Goal: Task Accomplishment & Management: Use online tool/utility

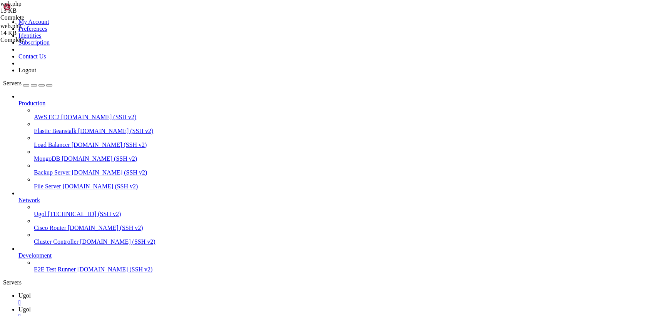
click at [3, 18] on link at bounding box center [3, 18] width 0 height 0
click at [36, 73] on link "Logout" at bounding box center [27, 70] width 18 height 7
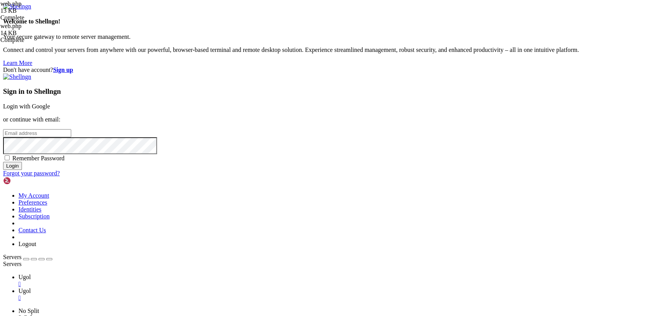
type input "[TECHNICAL_ID]"
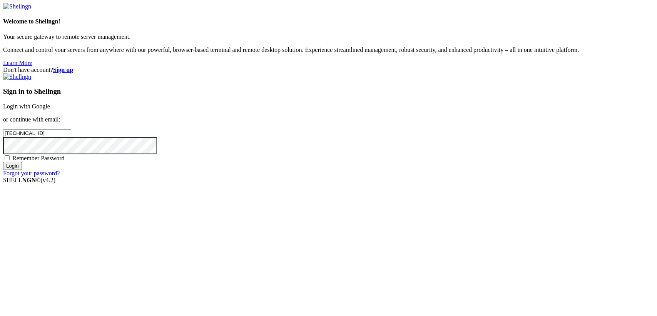
click at [50, 110] on link "Login with Google" at bounding box center [26, 106] width 47 height 7
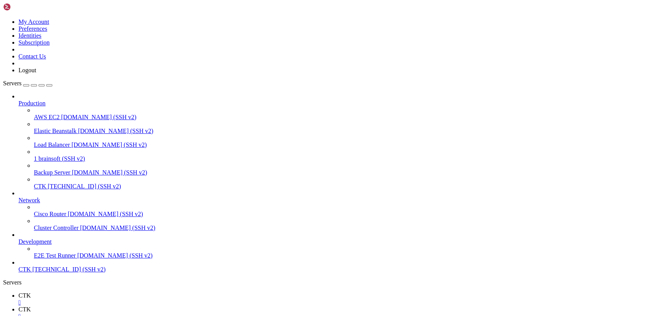
scroll to position [20, 0]
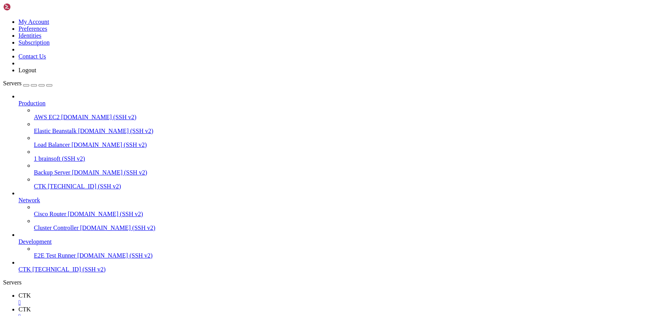
type input "/var/www/brainsoft/app/Http/Controllers"
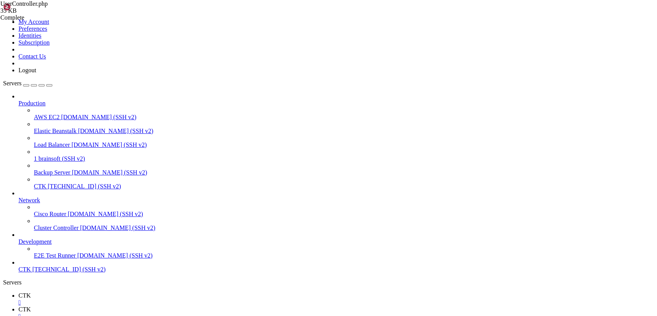
scroll to position [2957, 0]
drag, startPoint x: 116, startPoint y: 37, endPoint x: 230, endPoint y: 336, distance: 320.5
type textarea "}"
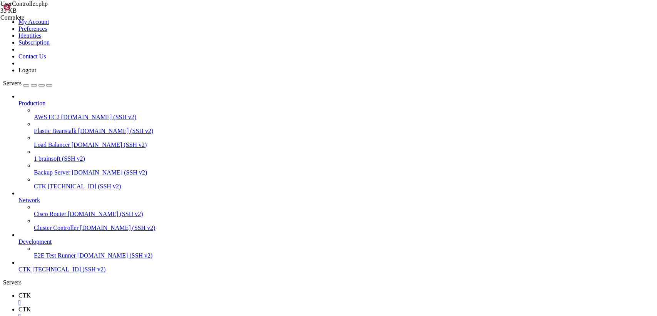
scroll to position [0, 0]
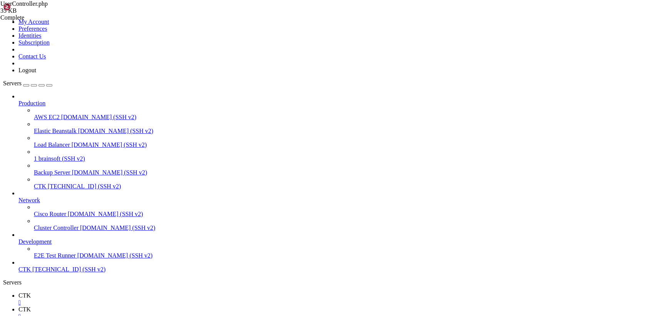
scroll to position [0, 0]
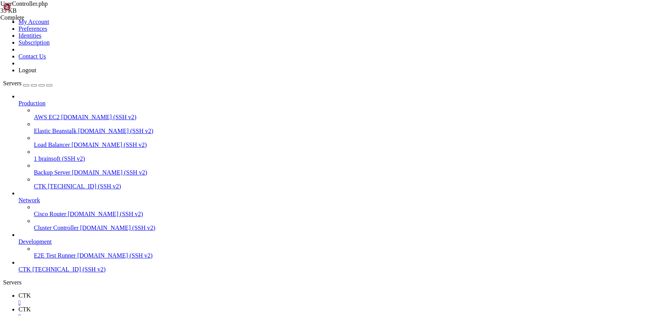
type input "/var/www/brainsoft/resources/js/components"
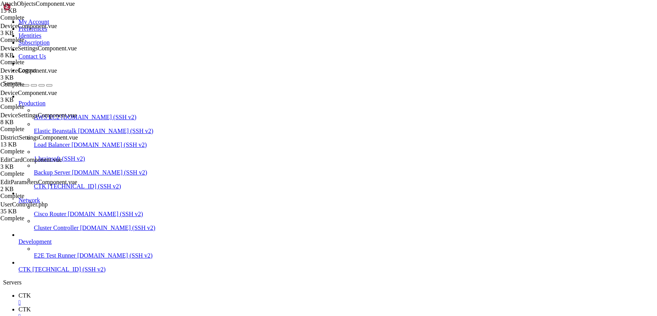
scroll to position [0, 0]
drag, startPoint x: 115, startPoint y: 38, endPoint x: 311, endPoint y: 336, distance: 356.5
paste textarea
type textarea "</style>"
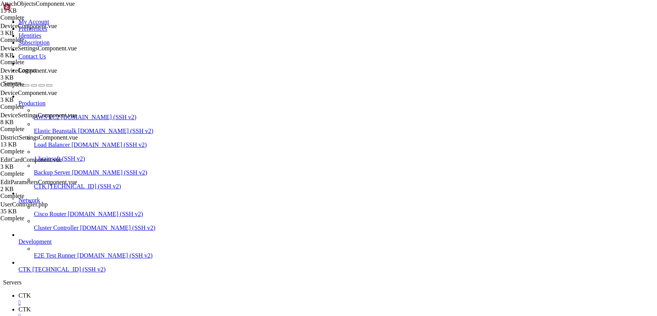
scroll to position [1299, 0]
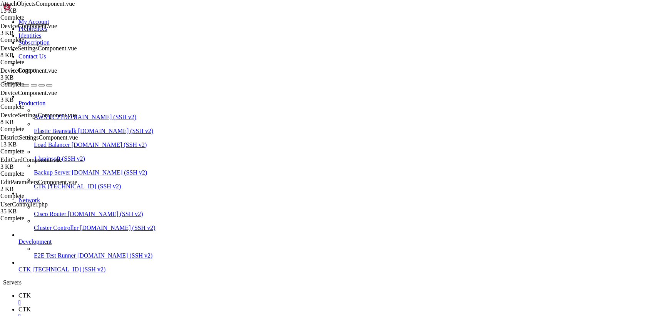
type input "/var/www/brainsoft/app/Http/Controllers"
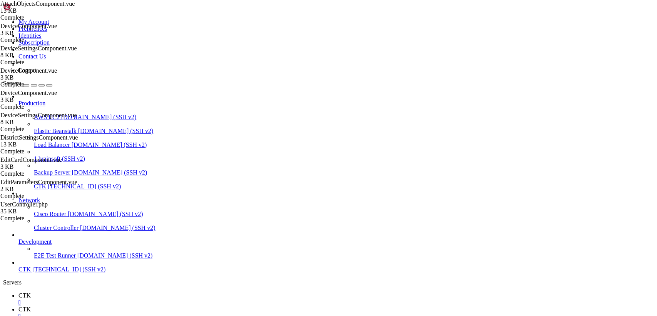
scroll to position [89, 0]
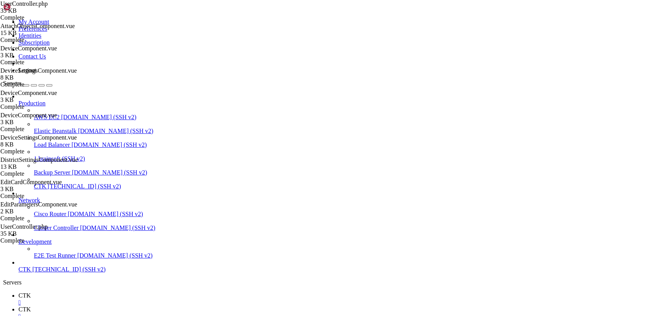
drag, startPoint x: 115, startPoint y: 37, endPoint x: 250, endPoint y: 336, distance: 328.2
paste textarea
type textarea "}"
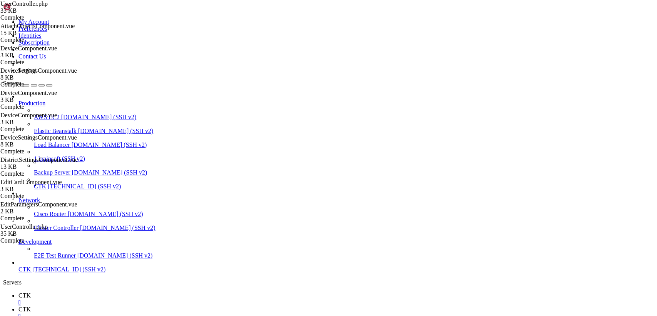
scroll to position [2776, 0]
click at [31, 292] on span "CTK" at bounding box center [24, 295] width 12 height 7
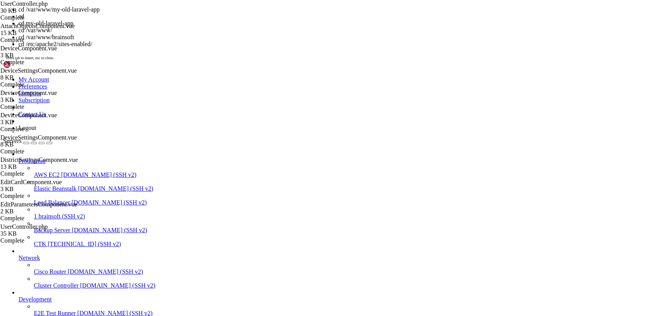
click at [3, 76] on icon at bounding box center [3, 76] width 0 height 0
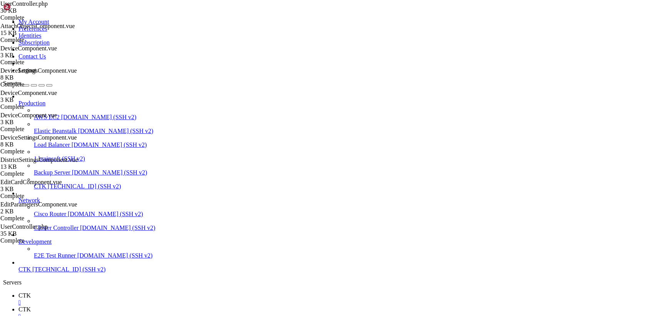
click at [36, 73] on link "Logout" at bounding box center [27, 70] width 18 height 7
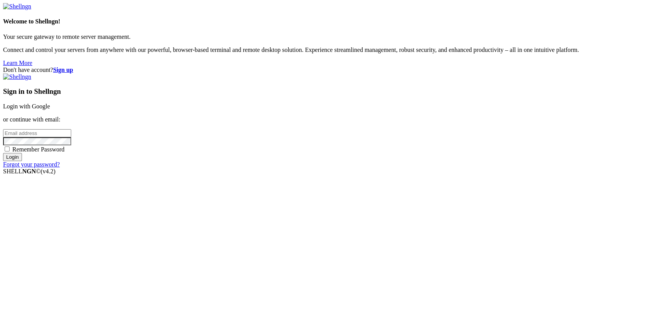
type input "[TECHNICAL_ID]"
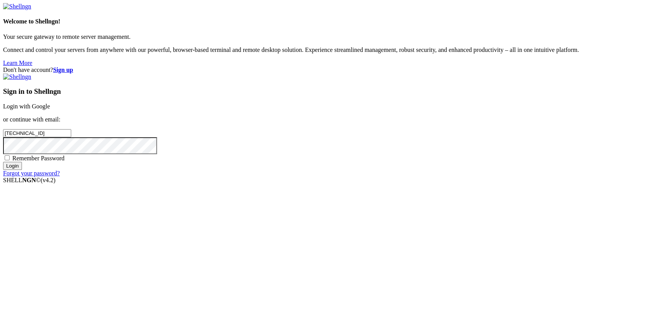
click at [50, 110] on link "Login with Google" at bounding box center [26, 106] width 47 height 7
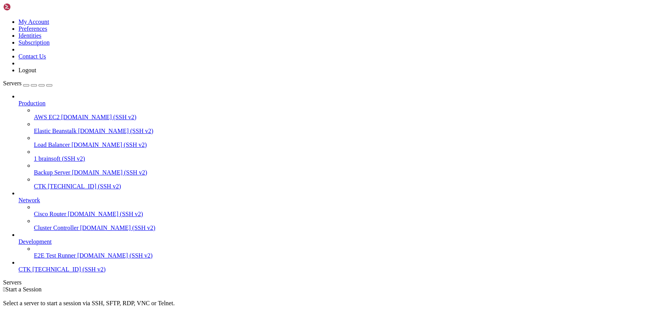
click at [3, 18] on icon at bounding box center [3, 18] width 0 height 0
click at [36, 73] on link "Logout" at bounding box center [27, 70] width 18 height 7
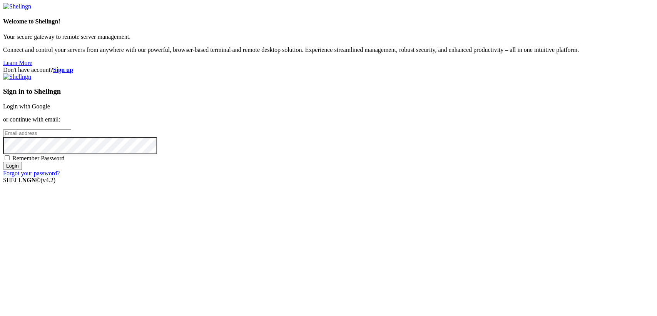
type input "[TECHNICAL_ID]"
click at [50, 110] on link "Login with Google" at bounding box center [26, 106] width 47 height 7
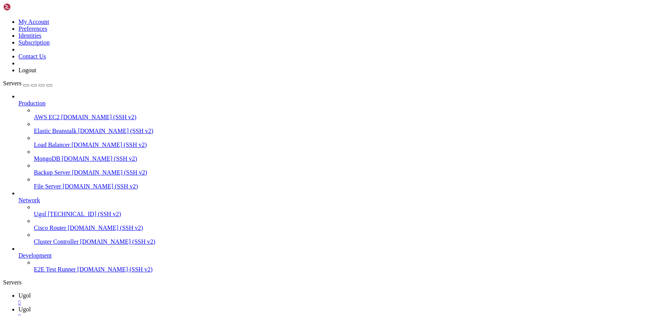
scroll to position [20, 0]
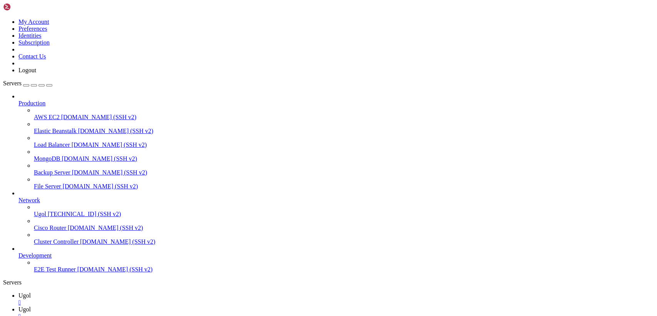
type input "/var/www/my-old-laravel-app/resources/js/components"
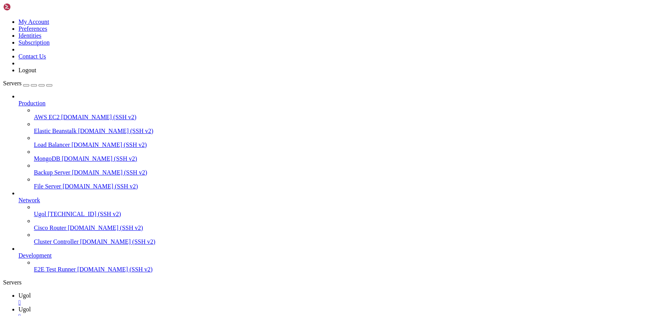
drag, startPoint x: 115, startPoint y: 37, endPoint x: 312, endPoint y: 336, distance: 358.3
paste textarea
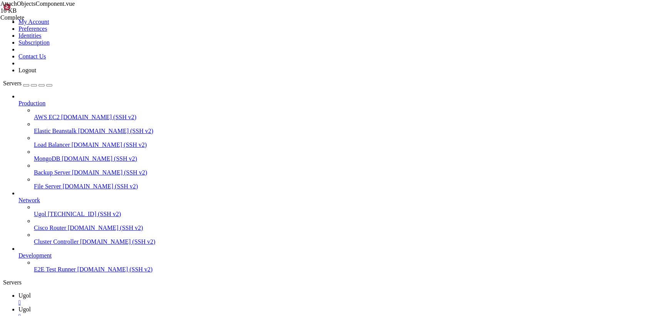
paste textarea
drag, startPoint x: 115, startPoint y: 38, endPoint x: 266, endPoint y: 336, distance: 334.5
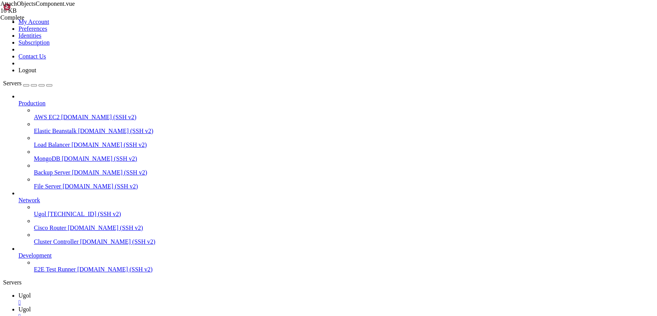
paste textarea
type textarea "</style>"
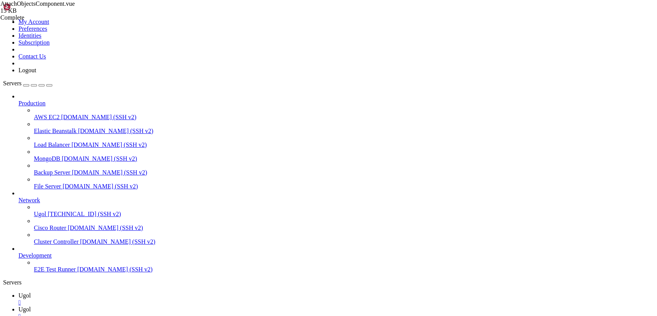
type input "/var/www/my-old-laravel-app/app/Http/Controllers"
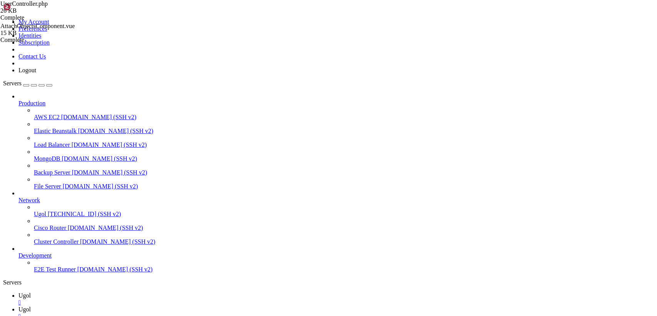
drag, startPoint x: 115, startPoint y: 36, endPoint x: 249, endPoint y: 336, distance: 328.7
paste textarea
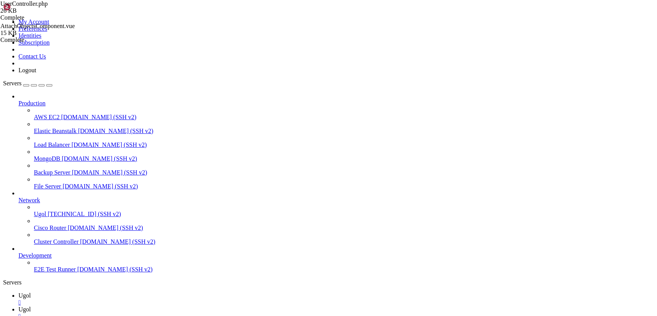
type textarea "}"
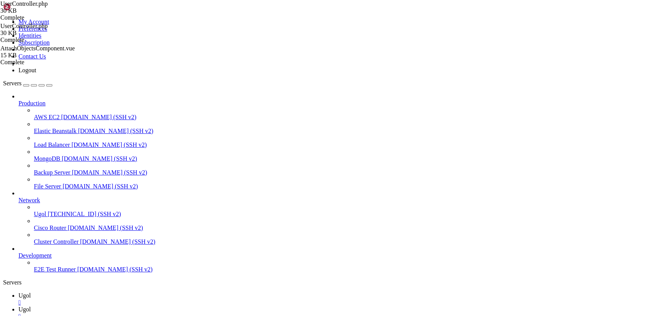
scroll to position [2776, 0]
drag, startPoint x: 114, startPoint y: 38, endPoint x: 397, endPoint y: 336, distance: 411.2
type textarea "} }"
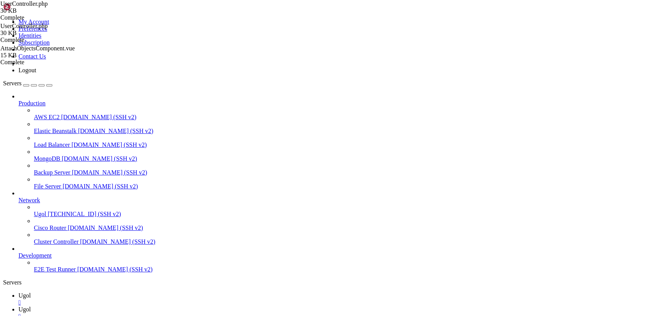
scroll to position [0, 0]
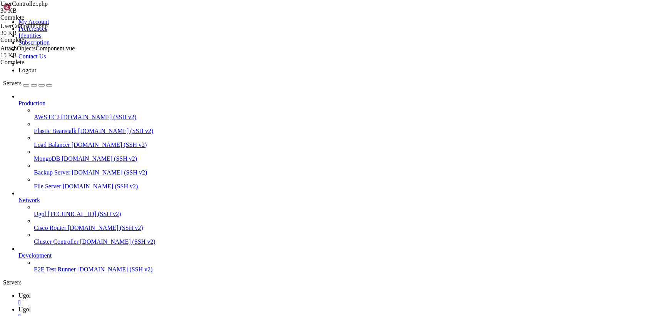
type input "/var/www/my-old-laravel-app/app/Models"
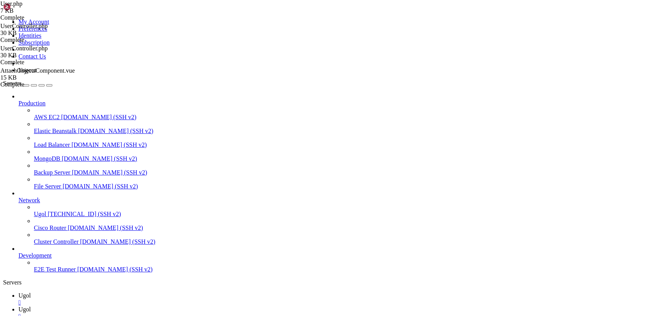
drag, startPoint x: 116, startPoint y: 38, endPoint x: 253, endPoint y: 336, distance: 328.4
paste textarea
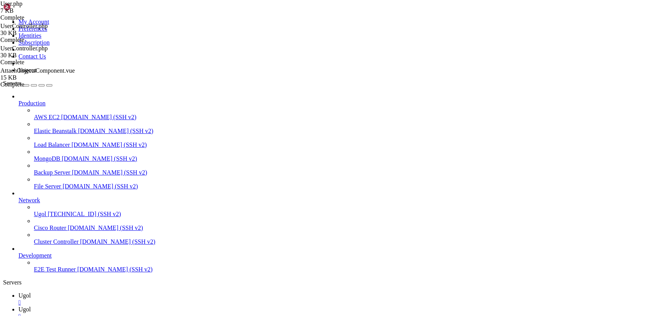
type textarea "}"
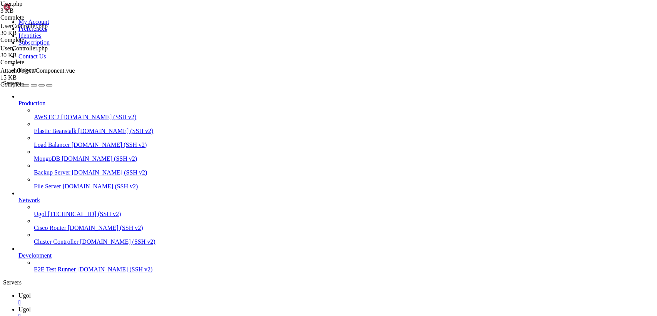
type input "/var/www/my-old-laravel-app/app/Http/Controllers"
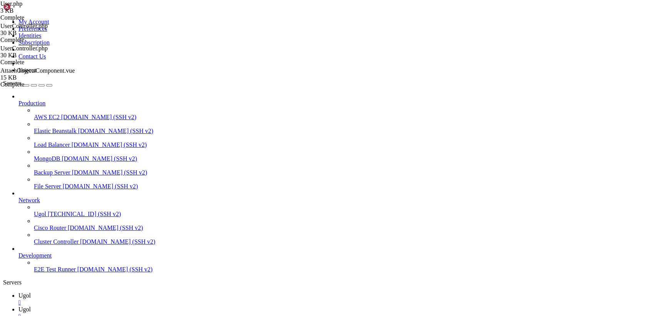
scroll to position [89, 0]
drag, startPoint x: 114, startPoint y: 38, endPoint x: 411, endPoint y: 336, distance: 420.8
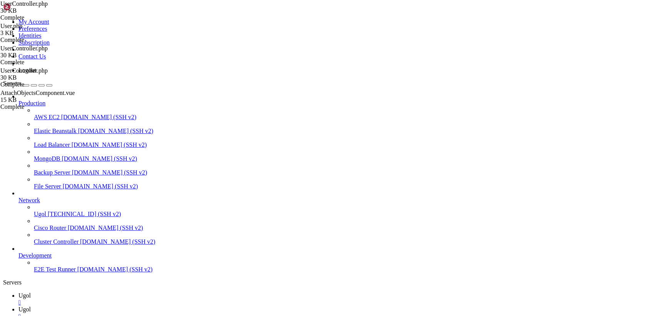
paste textarea
type textarea "}"
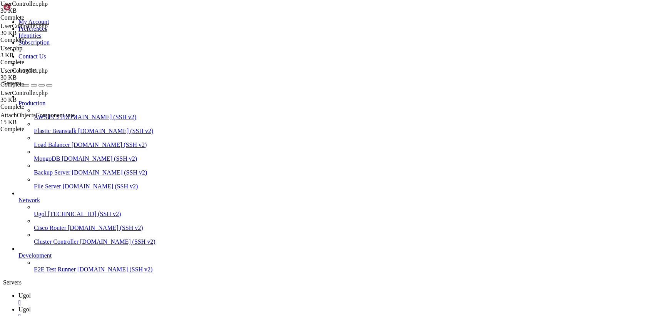
scroll to position [2776, 0]
drag, startPoint x: 116, startPoint y: 40, endPoint x: 307, endPoint y: 336, distance: 352.8
type textarea "}"
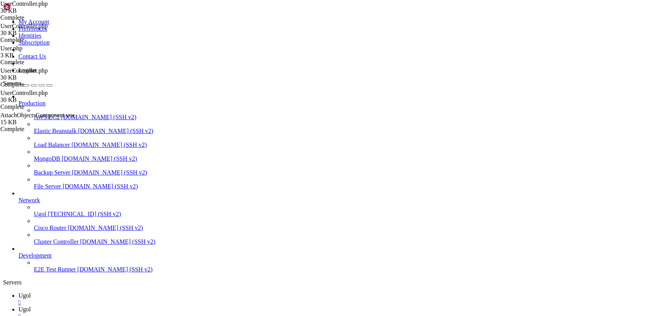
drag, startPoint x: 114, startPoint y: 37, endPoint x: 350, endPoint y: 336, distance: 381.3
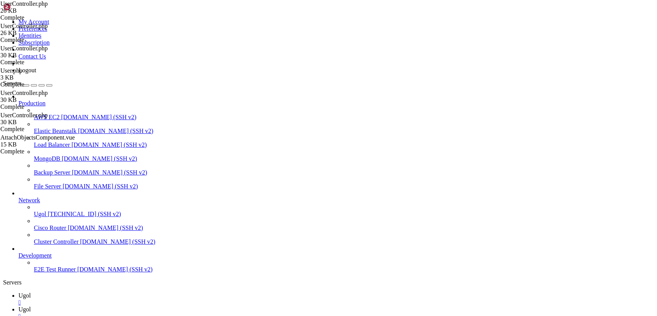
type textarea "}"
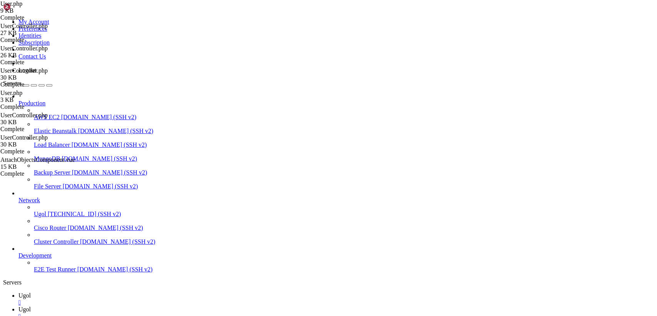
type input "/var/www/my-old-laravel-app/app/Models"
drag, startPoint x: 114, startPoint y: 35, endPoint x: 213, endPoint y: 125, distance: 133.2
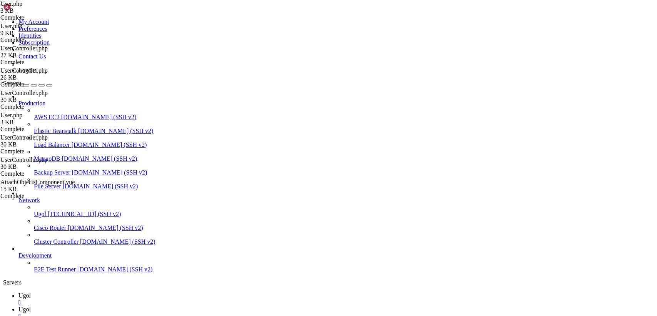
drag, startPoint x: 114, startPoint y: 38, endPoint x: 281, endPoint y: 336, distance: 342.0
paste textarea
type textarea "}"
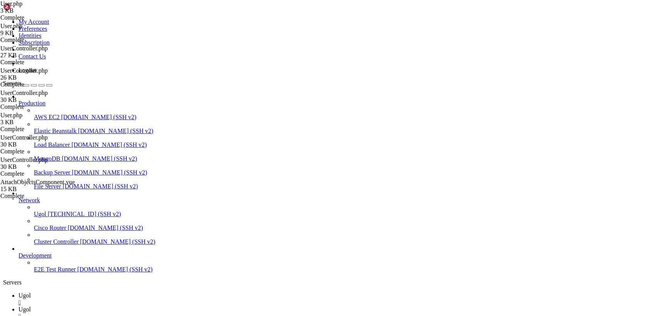
scroll to position [658, 0]
drag, startPoint x: 114, startPoint y: 38, endPoint x: 283, endPoint y: 336, distance: 343.2
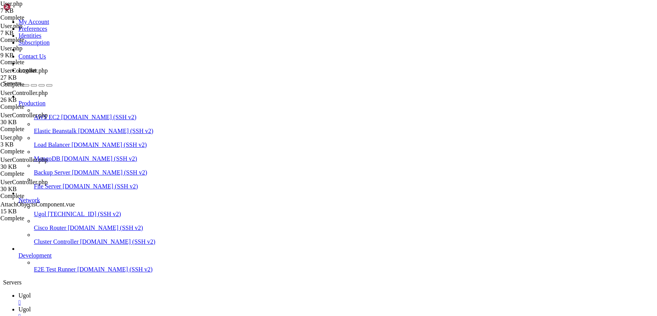
drag, startPoint x: 115, startPoint y: 37, endPoint x: 274, endPoint y: 336, distance: 338.5
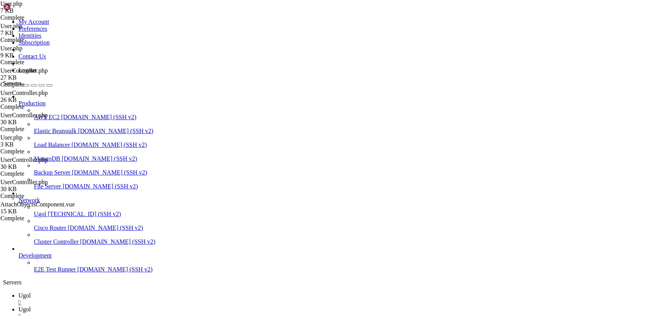
paste textarea
type textarea "}"
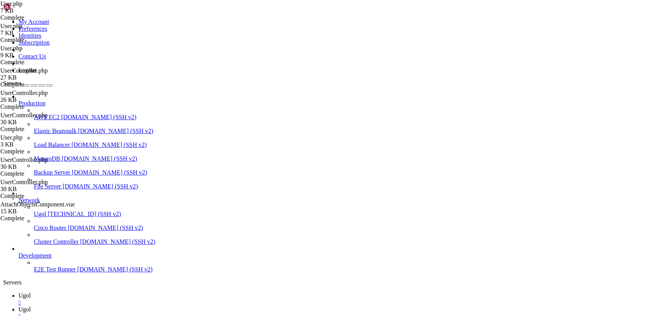
drag, startPoint x: 115, startPoint y: 37, endPoint x: 370, endPoint y: 336, distance: 393.5
type textarea "}"
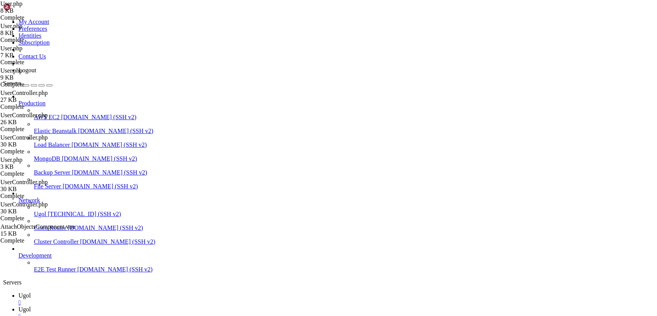
scroll to position [750, 0]
drag, startPoint x: 114, startPoint y: 40, endPoint x: 303, endPoint y: 336, distance: 351.6
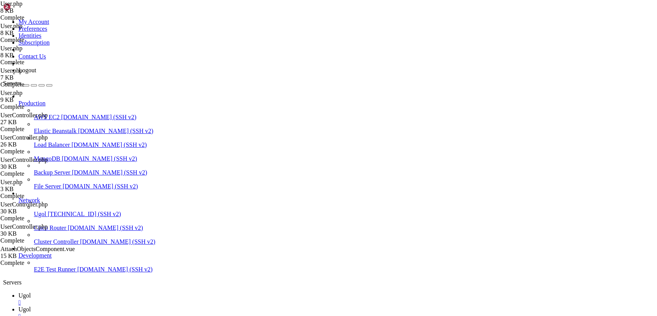
type textarea "}"
drag, startPoint x: 115, startPoint y: 40, endPoint x: 263, endPoint y: 336, distance: 331.4
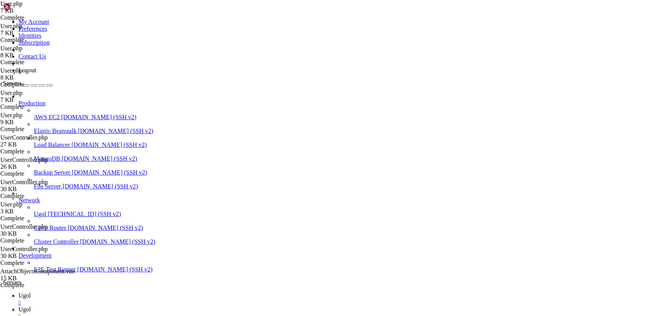
type textarea "}"
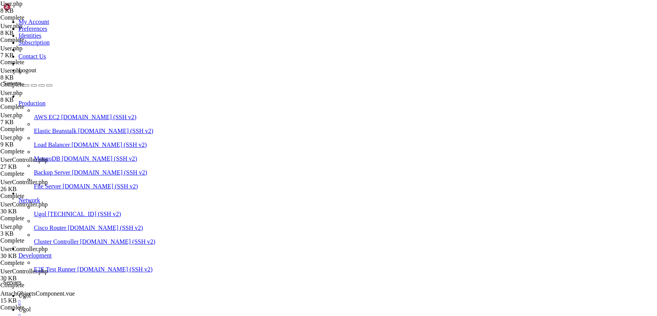
type input "/var/www/my-old-laravel-app/app/Http/Controllers"
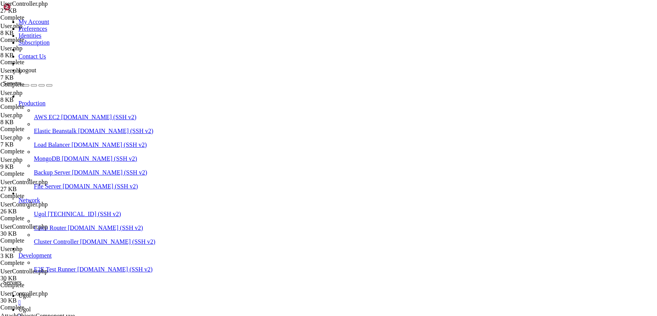
drag, startPoint x: 624, startPoint y: 25, endPoint x: 600, endPoint y: 26, distance: 24.6
drag, startPoint x: 132, startPoint y: 162, endPoint x: 148, endPoint y: 171, distance: 18.5
paste textarea
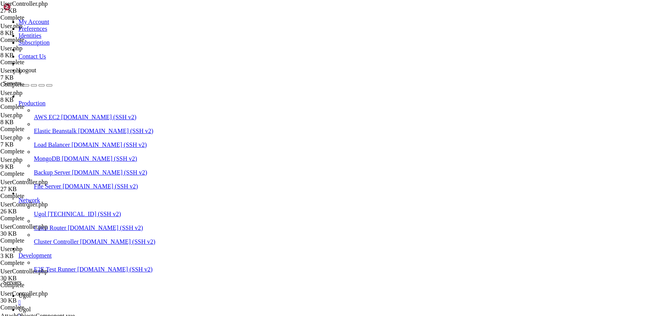
paste textarea
type textarea "}"
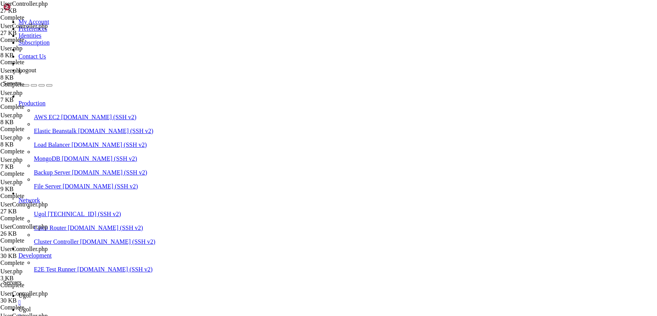
scroll to position [51, 0]
type textarea "if (!$auth_user->hasAnyRole([Role::ADMIN_ID])) {"
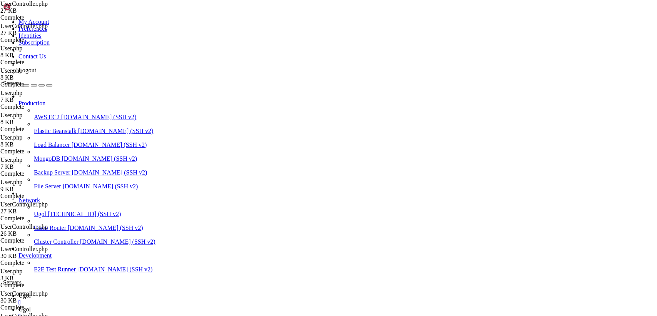
type textarea "if (!$auth_user->hasAnyRole([Role::ADMIN_ID])) {"
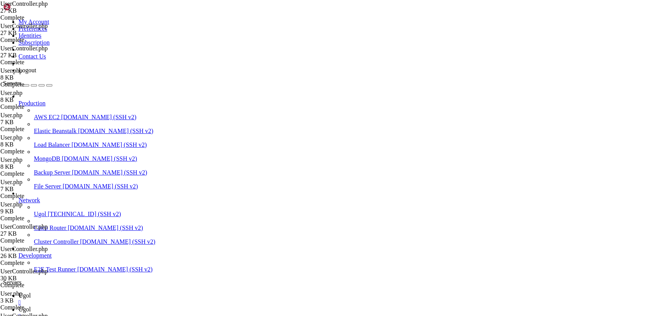
scroll to position [25, 0]
drag, startPoint x: 125, startPoint y: 222, endPoint x: 161, endPoint y: 245, distance: 42.7
paste textarea
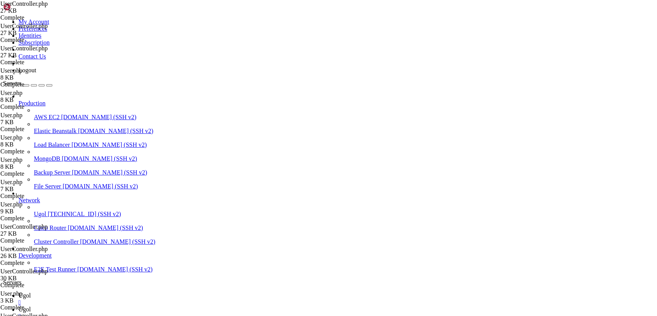
paste textarea
type textarea "}"
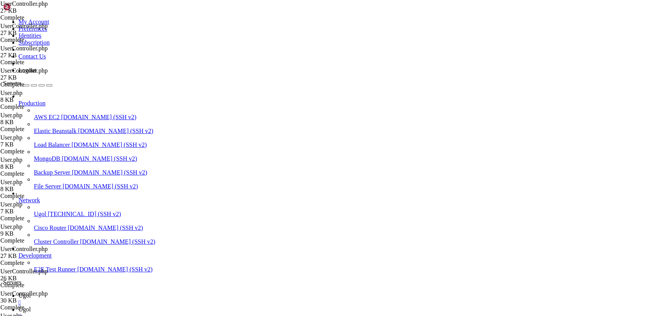
scroll to position [410, 0]
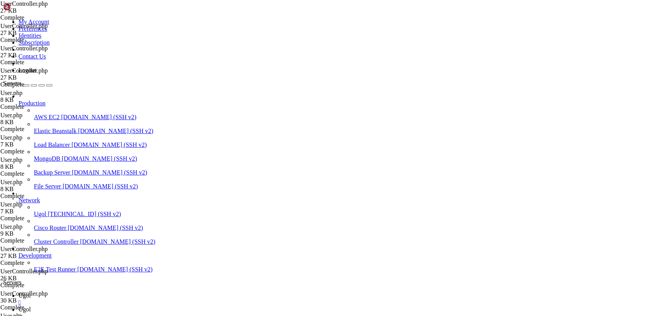
type textarea "if (!$user->hasAnyRole([Role::ADMIN_ID])) {"
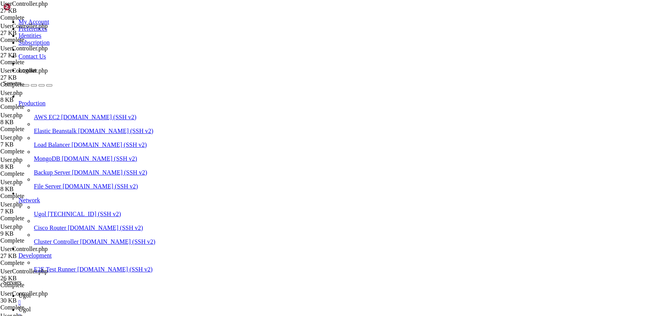
scroll to position [85, 0]
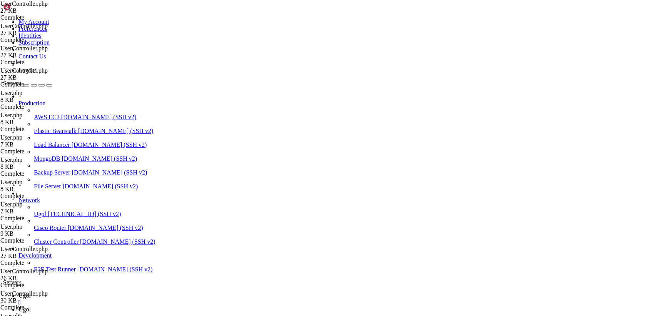
type input "/var/www/my-old-laravel-app/resources/js/components"
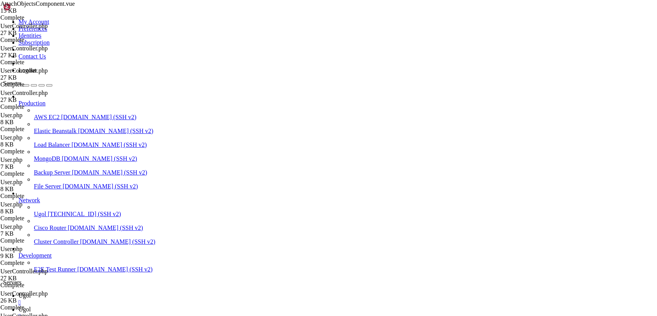
drag, startPoint x: 334, startPoint y: 24, endPoint x: 83, endPoint y: 22, distance: 250.4
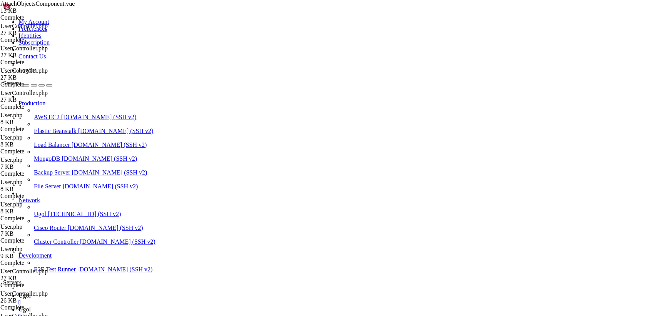
drag, startPoint x: 116, startPoint y: 36, endPoint x: 323, endPoint y: 336, distance: 364.2
paste textarea "</script"
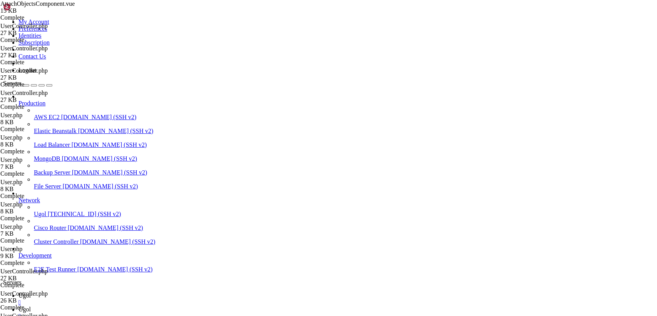
click at [31, 292] on span "Ugol" at bounding box center [24, 295] width 12 height 7
click at [145, 306] on link "Ugol " at bounding box center [335, 313] width 635 height 14
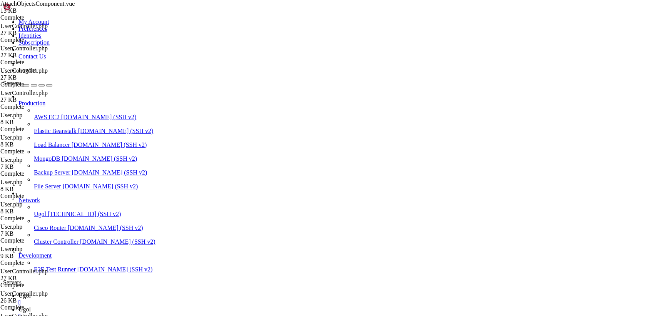
drag, startPoint x: 146, startPoint y: 304, endPoint x: 64, endPoint y: -14, distance: 328.1
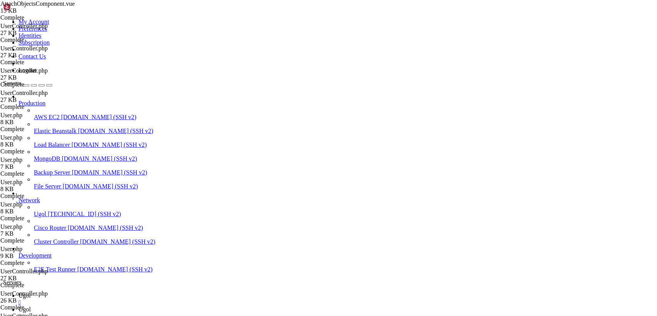
paste textarea "/script"
type textarea "</script>"
click at [31, 292] on span "Ugol" at bounding box center [24, 295] width 12 height 7
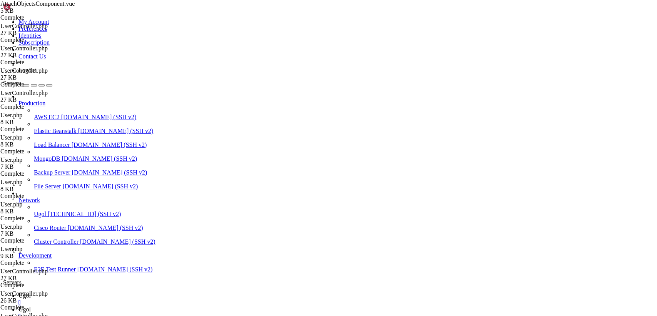
scroll to position [11621, 0]
click at [31, 306] on span "Ugol" at bounding box center [24, 309] width 12 height 7
drag, startPoint x: 115, startPoint y: 38, endPoint x: 369, endPoint y: 336, distance: 391.9
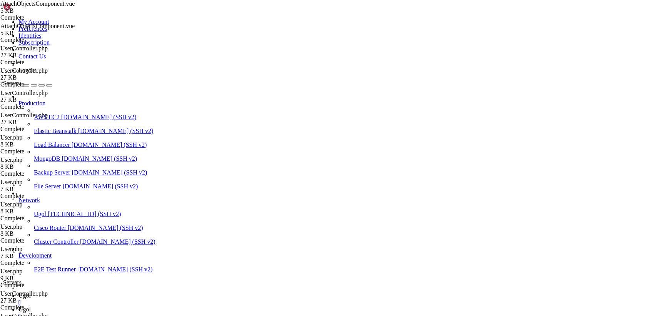
type textarea "</style>"
click at [31, 292] on span "Ugol" at bounding box center [24, 295] width 12 height 7
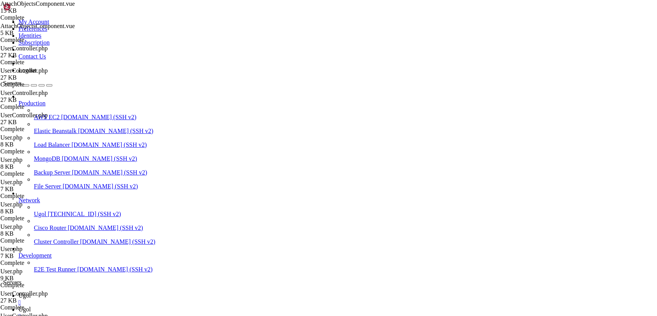
scroll to position [15440, 0]
click at [147, 306] on link "Ugol " at bounding box center [335, 313] width 635 height 14
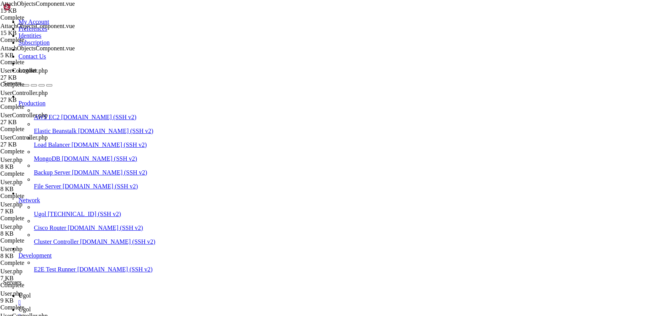
drag, startPoint x: 115, startPoint y: 38, endPoint x: 376, endPoint y: 336, distance: 396.2
type textarea "</style>"
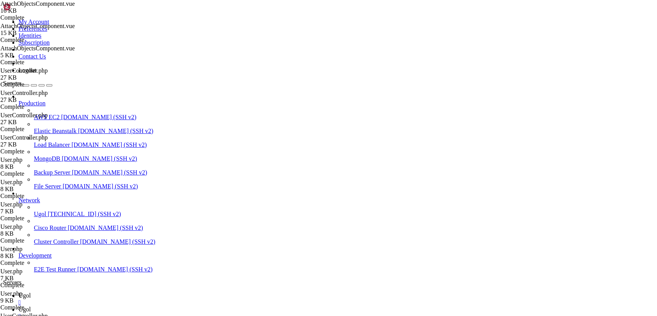
click at [119, 292] on link "Ugol " at bounding box center [335, 299] width 635 height 14
click at [18, 306] on icon at bounding box center [18, 309] width 0 height 7
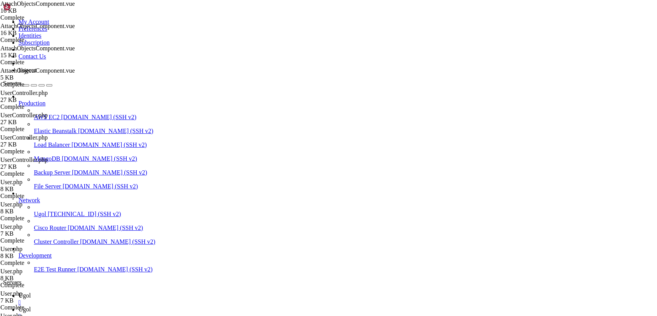
drag, startPoint x: 115, startPoint y: 37, endPoint x: 389, endPoint y: 336, distance: 405.2
type textarea "</style>"
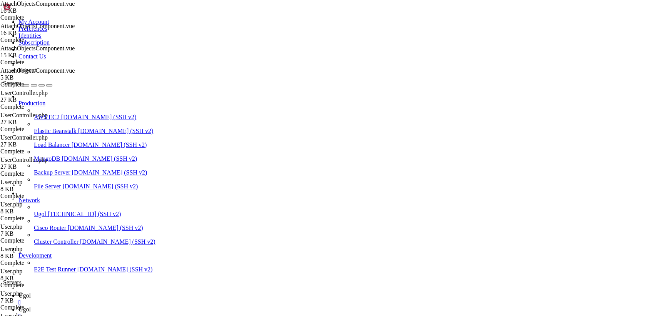
scroll to position [214, 0]
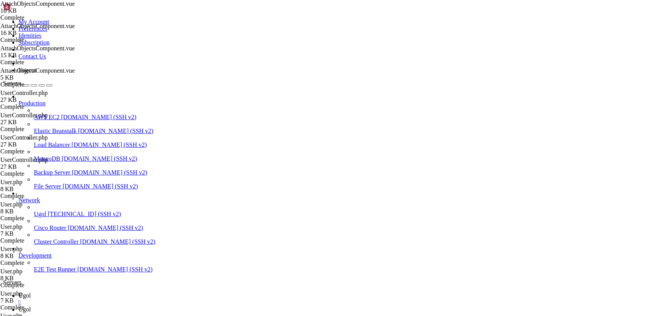
type input "/var/www/my-old-laravel-app/app/Http/Controllers"
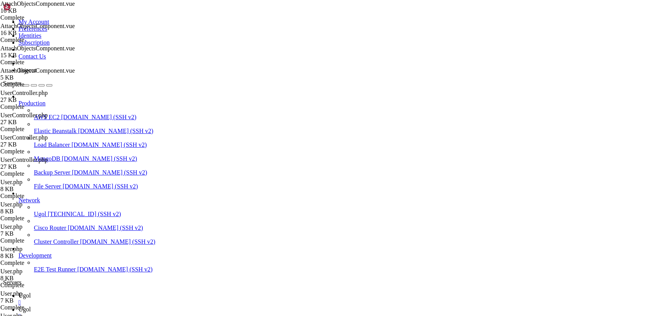
scroll to position [89, 0]
drag, startPoint x: 115, startPoint y: 38, endPoint x: 296, endPoint y: 336, distance: 348.6
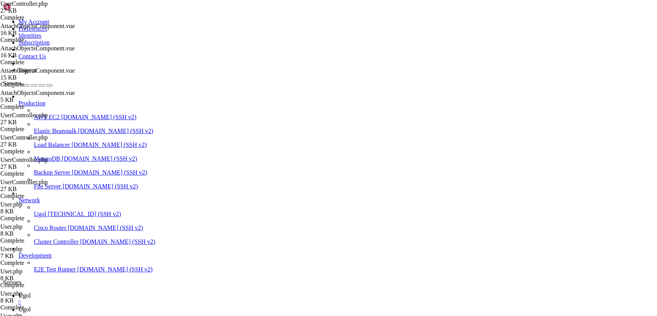
paste textarea "</style>"
type textarea "} }"
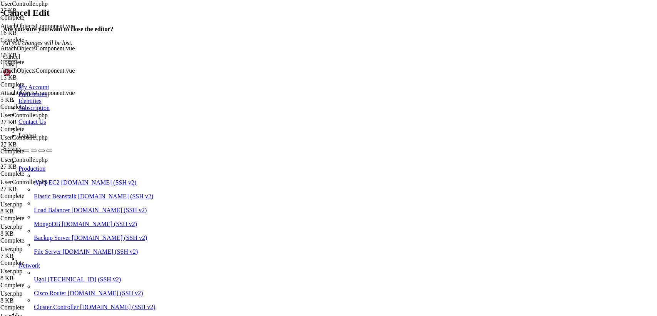
click at [17, 68] on button "OK" at bounding box center [9, 64] width 13 height 8
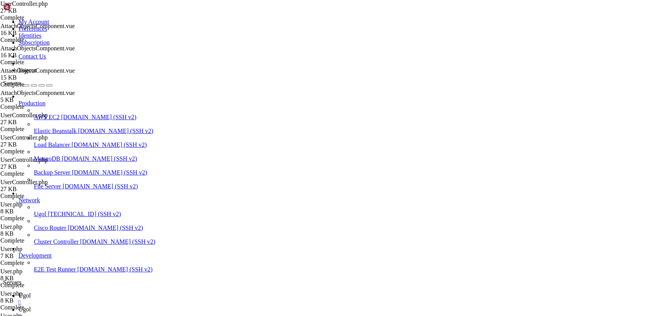
scroll to position [0, 0]
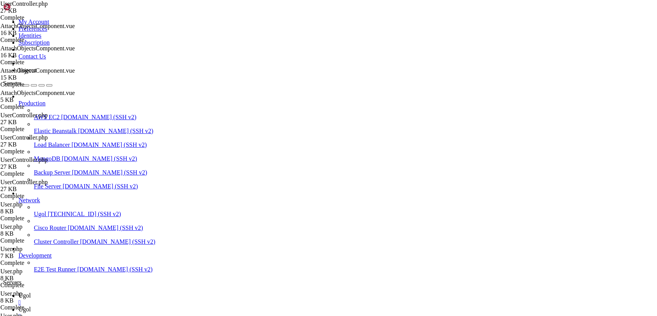
type input "/var/www/my-old-laravel-app/resources/js/components"
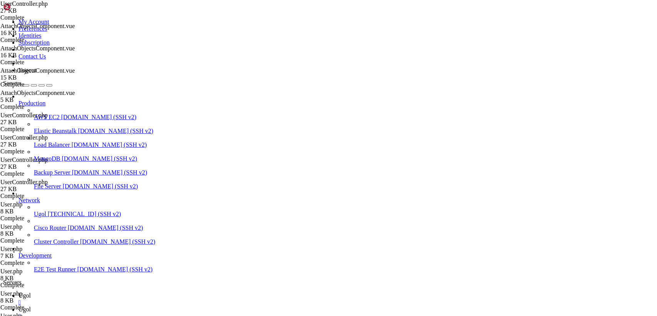
drag, startPoint x: 115, startPoint y: 39, endPoint x: 377, endPoint y: 336, distance: 396.3
paste textarea
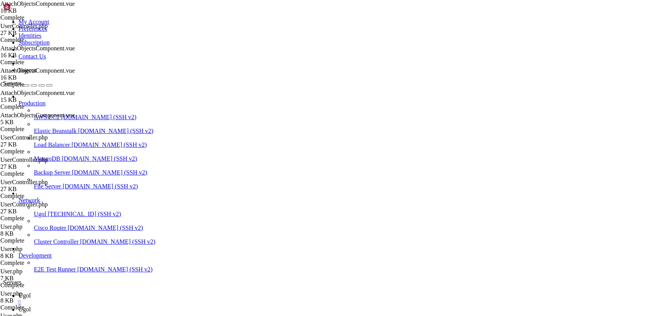
type textarea "</style>"
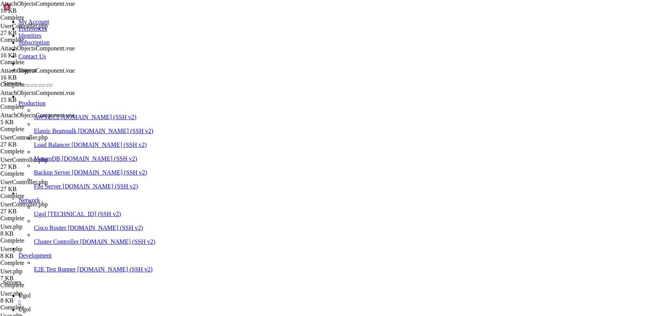
scroll to position [0, 0]
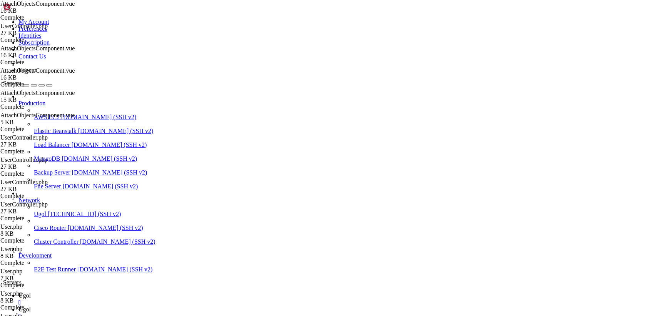
type input "/var/www/my-old-laravel-app/app/Http/Controllers"
drag, startPoint x: 116, startPoint y: 38, endPoint x: 246, endPoint y: 336, distance: 325.1
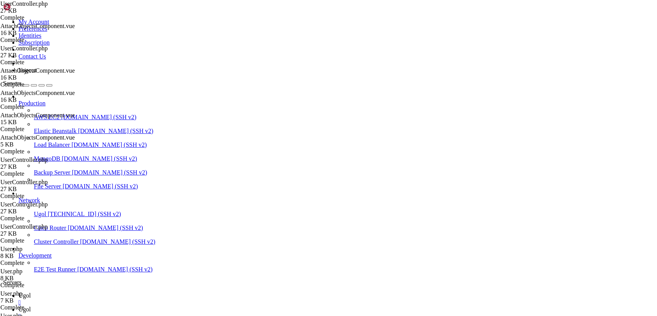
paste textarea
type textarea "}"
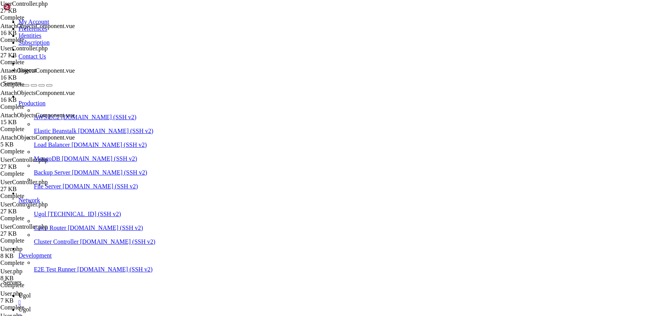
scroll to position [0, 0]
click at [31, 292] on span "Ugol" at bounding box center [24, 295] width 12 height 7
click at [31, 306] on span "Ugol" at bounding box center [24, 309] width 12 height 7
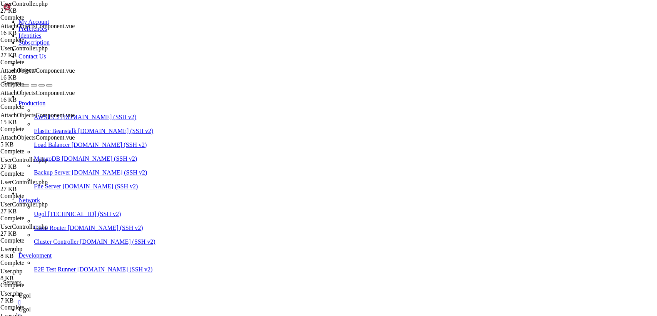
type input "/var/www/my-old-laravel-app/resources/js/components"
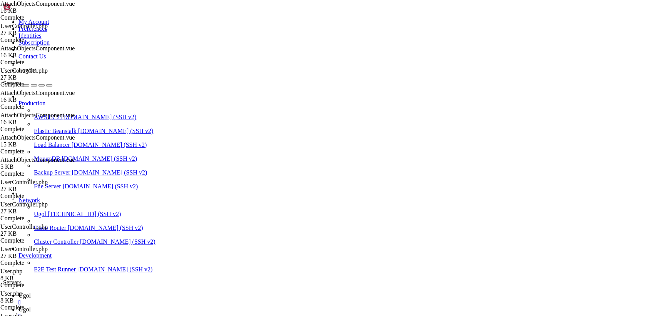
scroll to position [1332, 0]
drag, startPoint x: 115, startPoint y: 40, endPoint x: 294, endPoint y: 336, distance: 346.2
paste textarea
type textarea "</style>"
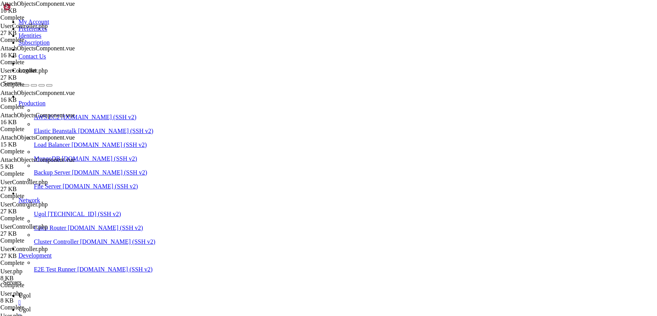
drag, startPoint x: 634, startPoint y: 24, endPoint x: 622, endPoint y: 25, distance: 12.0
click at [31, 292] on span "Ugol" at bounding box center [24, 295] width 12 height 7
click at [18, 306] on icon at bounding box center [18, 309] width 0 height 7
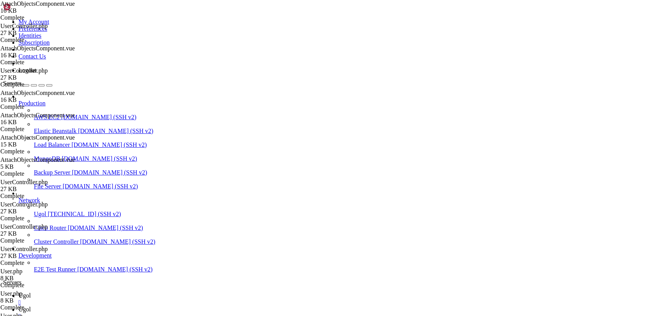
type input "/var/www/my-old-laravel-app/app/Http/Controllers"
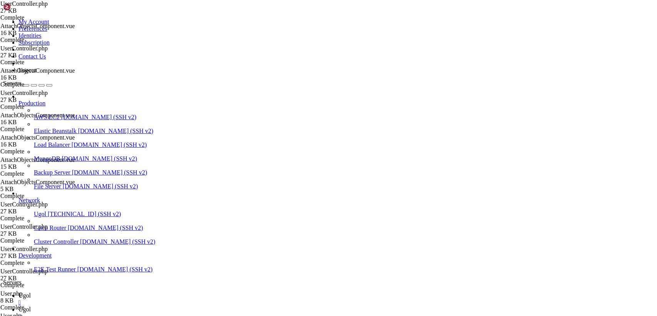
drag, startPoint x: 114, startPoint y: 36, endPoint x: 323, endPoint y: 336, distance: 365.8
paste textarea
type textarea "}"
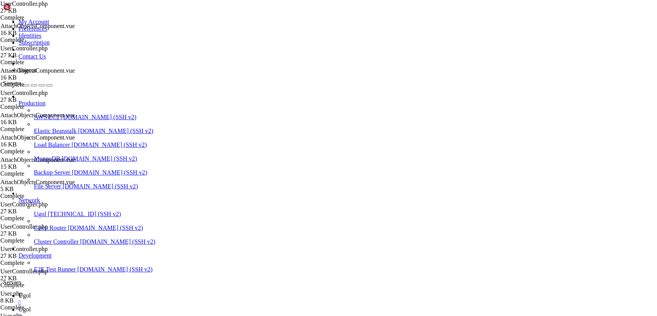
scroll to position [2264, 0]
drag, startPoint x: 114, startPoint y: 39, endPoint x: 332, endPoint y: 336, distance: 369.0
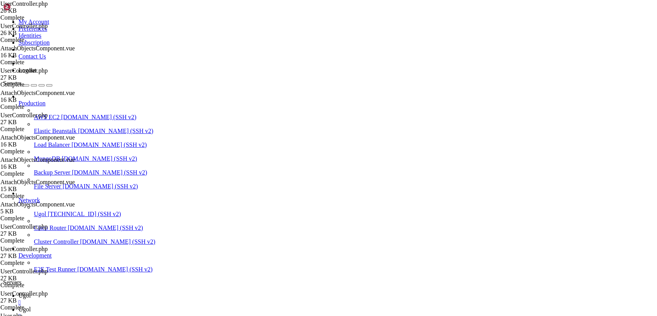
type textarea "}"
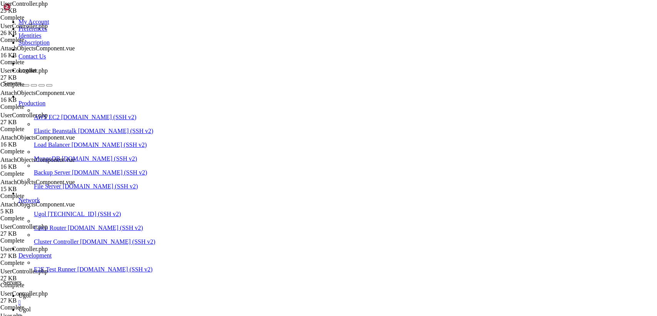
type input "/var/www/my-old-laravel-app/resources/js/components"
drag, startPoint x: 115, startPoint y: 39, endPoint x: 304, endPoint y: 336, distance: 352.3
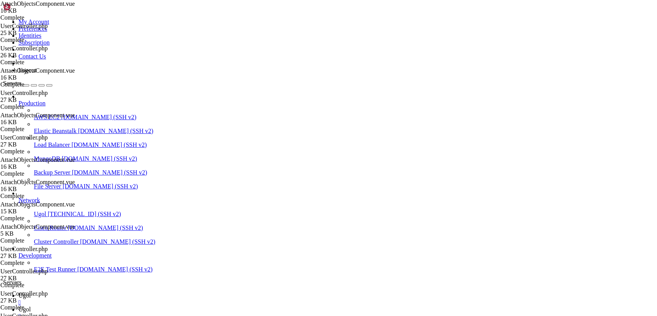
paste textarea
type textarea "</style>"
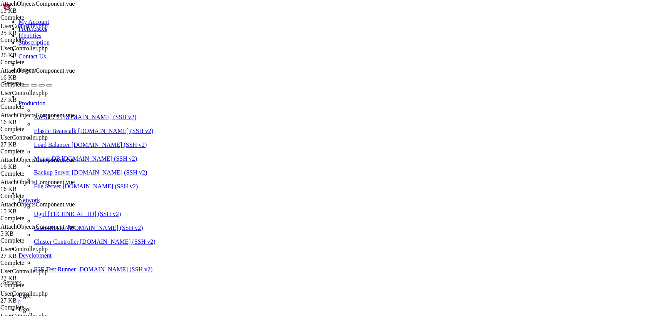
drag, startPoint x: 115, startPoint y: 38, endPoint x: 387, endPoint y: 336, distance: 403.0
type textarea "</style>"
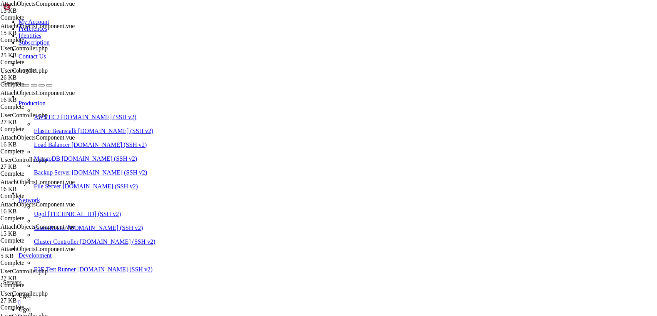
click at [31, 292] on span "Ugol" at bounding box center [24, 295] width 12 height 7
click at [145, 306] on link "Ugol " at bounding box center [335, 313] width 635 height 14
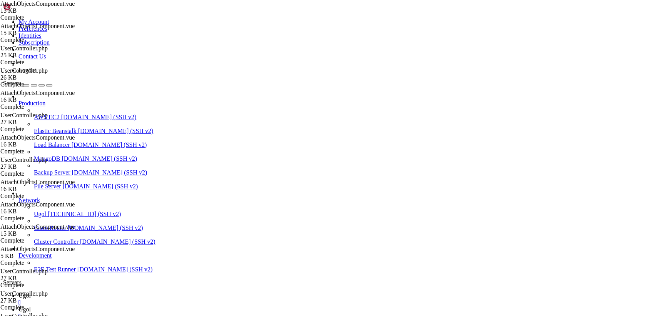
type input "/var/www/my-old-laravel-app/resources/js"
drag, startPoint x: 129, startPoint y: 192, endPoint x: 86, endPoint y: 7, distance: 189.2
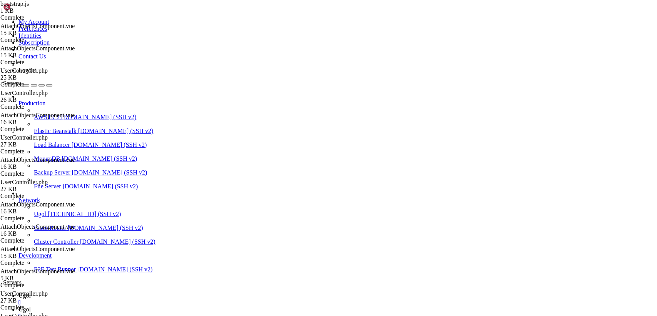
drag, startPoint x: 177, startPoint y: 127, endPoint x: 167, endPoint y: 147, distance: 22.0
drag, startPoint x: 138, startPoint y: 226, endPoint x: 85, endPoint y: 21, distance: 211.8
paste textarea "// });"
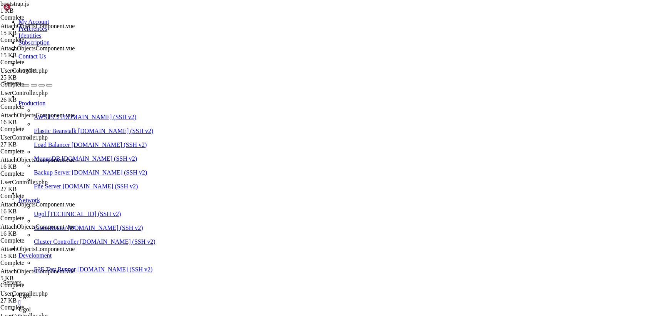
paste textarea
type textarea "// });"
click at [18, 292] on icon at bounding box center [18, 295] width 0 height 7
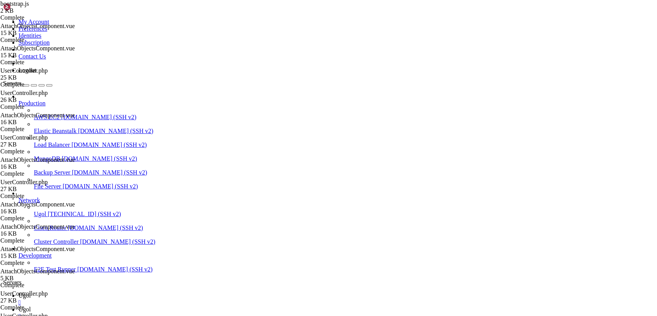
drag, startPoint x: 145, startPoint y: 9, endPoint x: 144, endPoint y: 16, distance: 6.9
click at [18, 306] on icon at bounding box center [18, 309] width 0 height 7
type input "/var/www/my-old-laravel-app/resources/js/components"
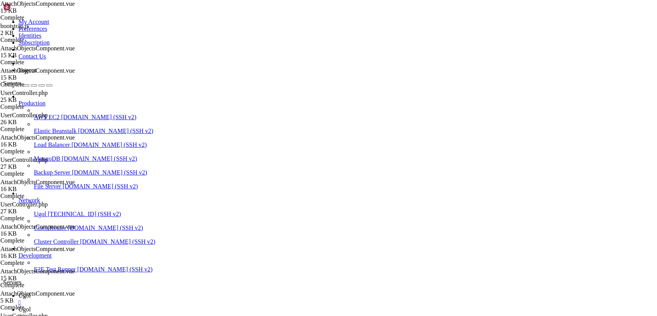
scroll to position [1327, 0]
drag, startPoint x: 116, startPoint y: 40, endPoint x: 314, endPoint y: 336, distance: 356.5
type textarea "</style>"
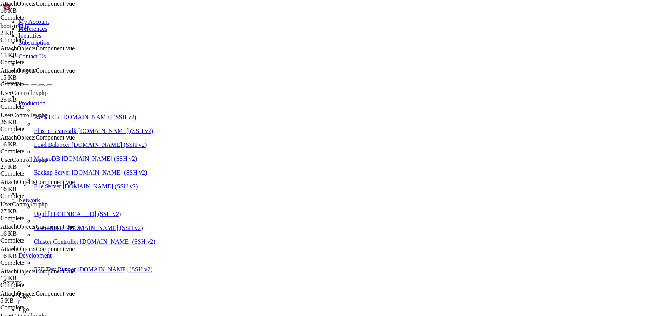
type input "/var/www/my-old-laravel-app/app/Http/Controllers"
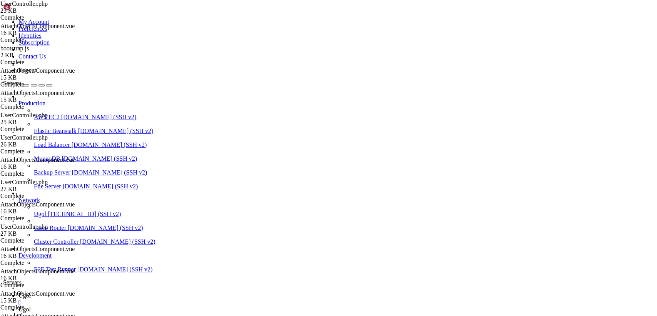
scroll to position [2259, 0]
drag, startPoint x: 115, startPoint y: 38, endPoint x: 289, endPoint y: 336, distance: 345.1
paste textarea
type textarea "}"
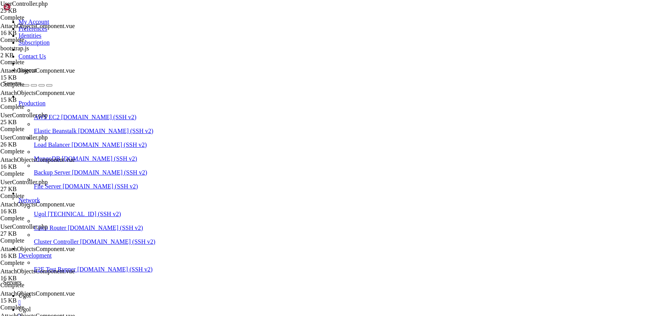
click at [31, 292] on span "Ugol" at bounding box center [24, 295] width 12 height 7
click at [18, 306] on icon at bounding box center [18, 309] width 0 height 7
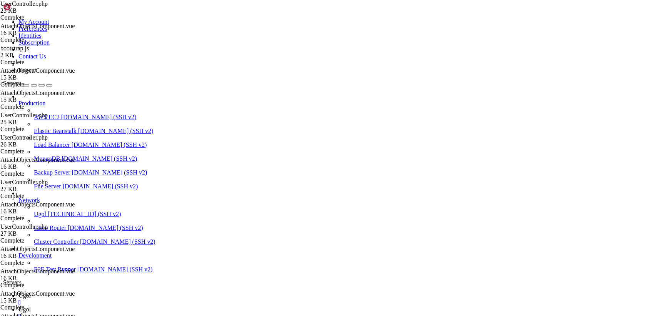
type input "/var/www/my-old-laravel-app"
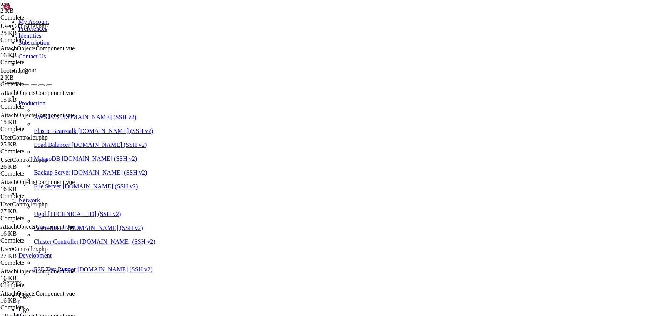
drag, startPoint x: 191, startPoint y: 145, endPoint x: 143, endPoint y: 143, distance: 48.1
type textarea "DB_DATABASE=my_laravel_database"
click at [120, 292] on link "Ugol " at bounding box center [335, 299] width 635 height 14
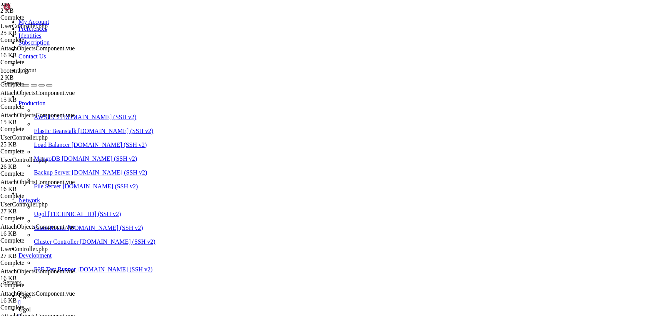
drag, startPoint x: 34, startPoint y: 626, endPoint x: 6, endPoint y: 596, distance: 40.5
